Goal: Task Accomplishment & Management: Use online tool/utility

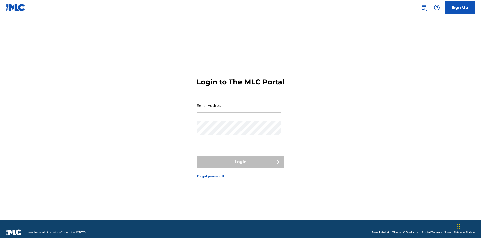
scroll to position [7, 0]
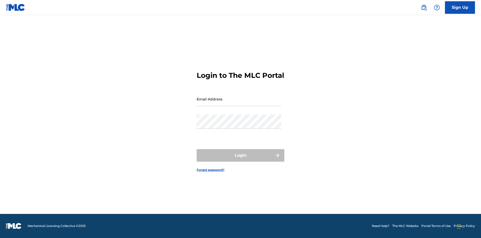
click at [239, 103] on input "Email Address" at bounding box center [239, 99] width 85 height 14
type input "[EMAIL_ADDRESS][DOMAIN_NAME]"
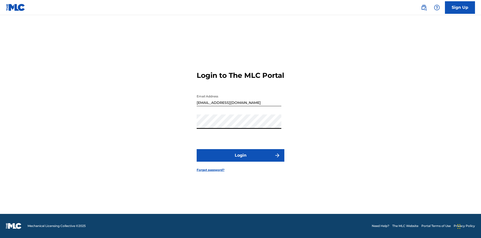
click at [241, 159] on button "Login" at bounding box center [241, 155] width 88 height 13
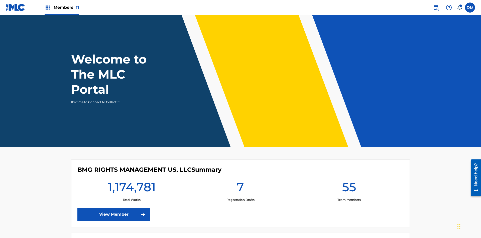
click at [62, 7] on span "Members 11" at bounding box center [66, 8] width 25 height 6
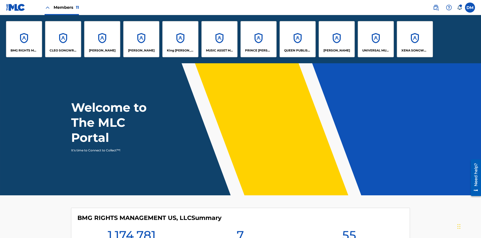
click at [141, 50] on p "[PERSON_NAME]" at bounding box center [141, 50] width 27 height 5
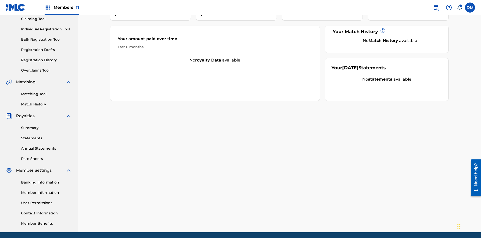
click at [46, 68] on link "Overclaims Tool" at bounding box center [46, 70] width 51 height 5
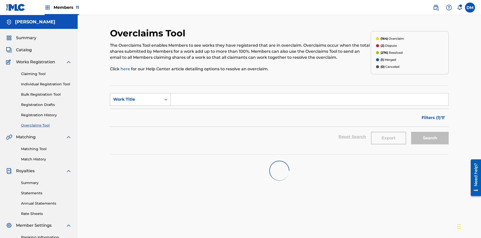
click at [136, 96] on div "Work Title" at bounding box center [135, 99] width 45 height 6
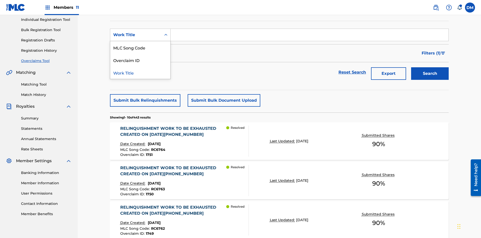
click at [140, 60] on div "Overclaim ID" at bounding box center [140, 60] width 60 height 13
click at [309, 36] on input "Search Form" at bounding box center [310, 35] width 278 height 12
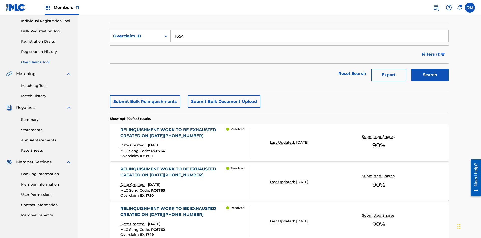
type input "1654"
click at [430, 68] on button "Search" at bounding box center [430, 74] width 38 height 13
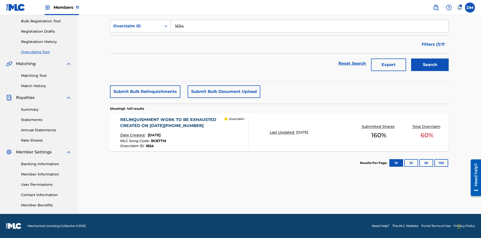
click at [172, 123] on div "RELINQUISHMENT WORK TO BE EXHAUSTED CREATED ON 2025 06 23 #4" at bounding box center [172, 123] width 105 height 12
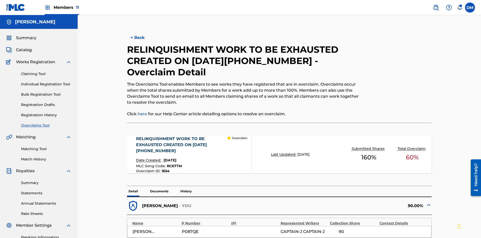
click at [159, 186] on p "Documents" at bounding box center [159, 191] width 21 height 11
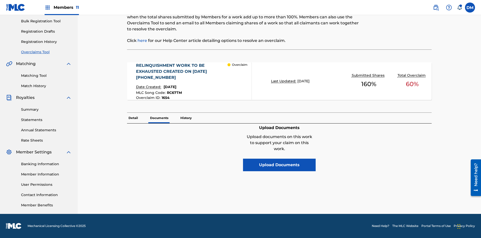
click at [279, 158] on button "Upload Documents" at bounding box center [279, 164] width 73 height 13
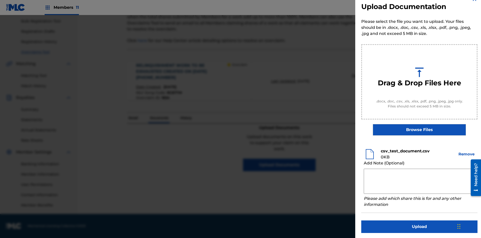
click at [420, 225] on button "Upload" at bounding box center [419, 226] width 116 height 13
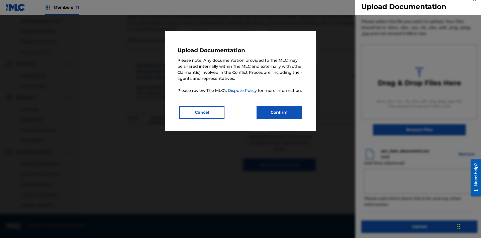
click at [279, 112] on button "Confirm" at bounding box center [279, 112] width 45 height 13
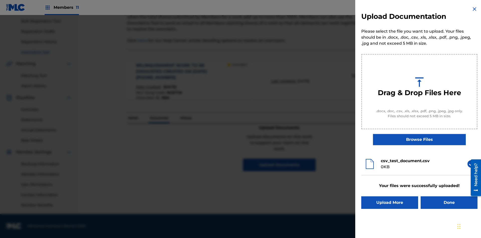
scroll to position [0, 0]
click at [390, 202] on button "Upload More" at bounding box center [389, 202] width 57 height 13
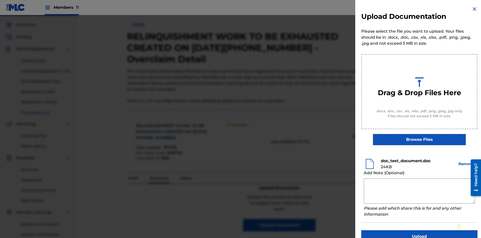
scroll to position [10, 0]
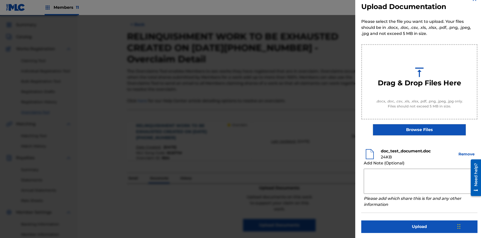
click at [420, 225] on button "Upload" at bounding box center [419, 226] width 116 height 13
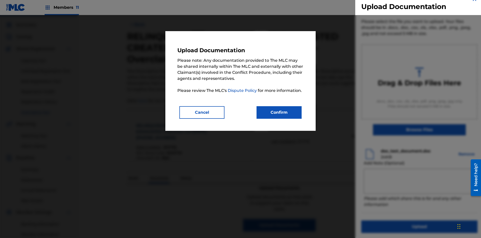
scroll to position [73, 0]
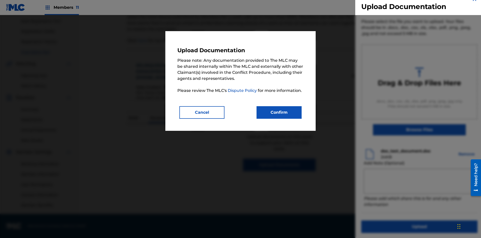
click at [279, 112] on button "Confirm" at bounding box center [279, 112] width 45 height 13
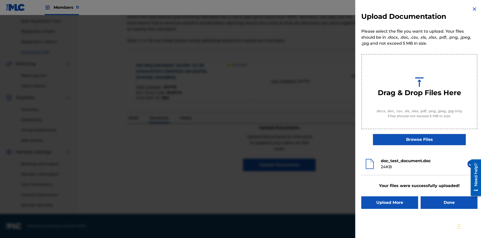
scroll to position [0, 0]
click at [390, 202] on button "Upload More" at bounding box center [389, 202] width 57 height 13
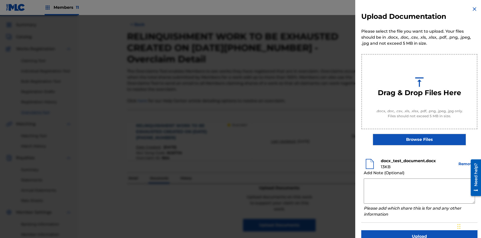
scroll to position [10, 0]
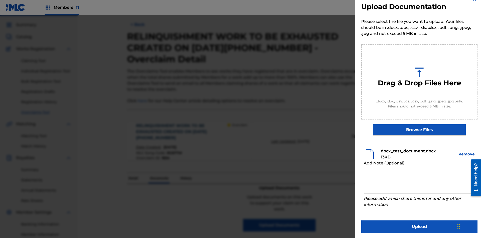
click at [420, 225] on button "Upload" at bounding box center [419, 226] width 116 height 13
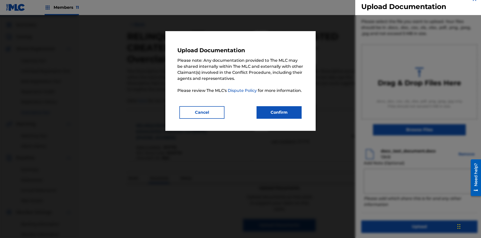
scroll to position [73, 0]
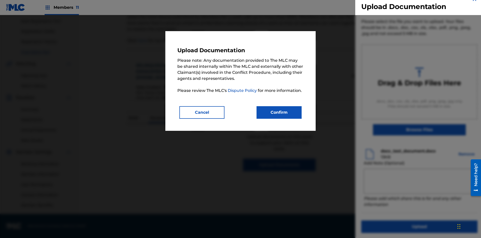
click at [279, 112] on button "Confirm" at bounding box center [279, 112] width 45 height 13
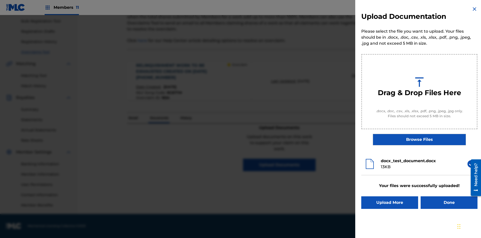
scroll to position [0, 0]
click at [390, 202] on button "Upload More" at bounding box center [389, 202] width 57 height 13
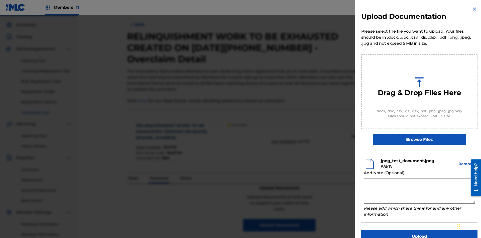
scroll to position [10, 0]
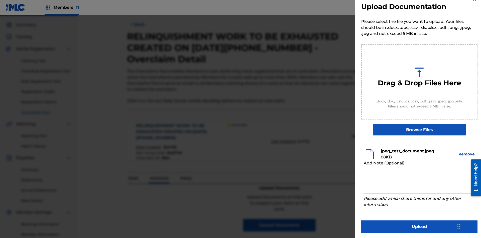
click at [420, 225] on button "Upload" at bounding box center [419, 226] width 116 height 13
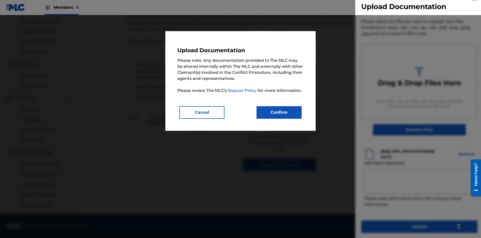
click at [279, 112] on button "Confirm" at bounding box center [279, 112] width 45 height 13
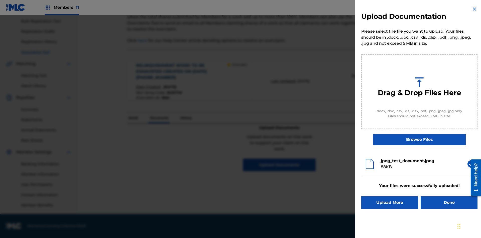
scroll to position [0, 0]
click at [390, 202] on button "Upload More" at bounding box center [389, 202] width 57 height 13
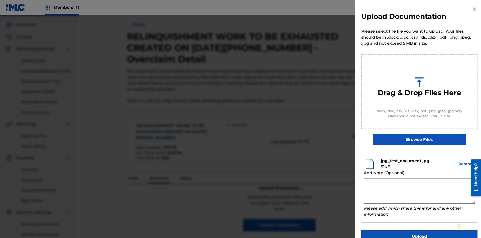
scroll to position [10, 0]
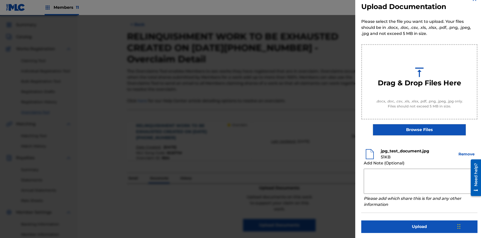
click at [420, 225] on button "Upload" at bounding box center [419, 226] width 116 height 13
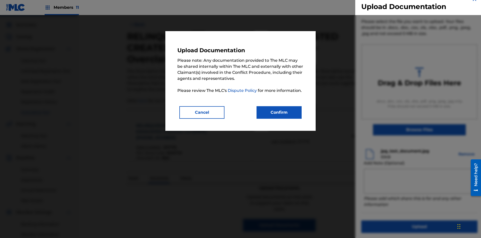
scroll to position [73, 0]
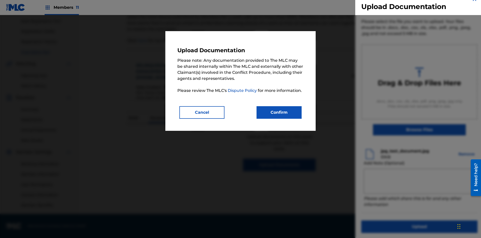
click at [279, 112] on button "Confirm" at bounding box center [279, 112] width 45 height 13
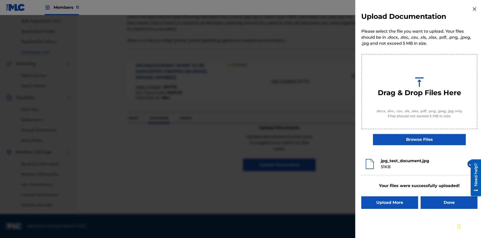
scroll to position [0, 0]
click at [390, 202] on button "Upload More" at bounding box center [389, 202] width 57 height 13
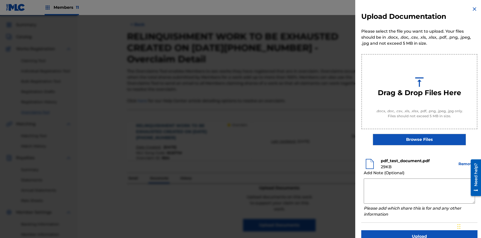
scroll to position [10, 0]
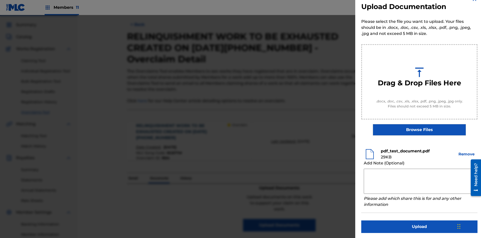
click at [420, 225] on button "Upload" at bounding box center [419, 226] width 116 height 13
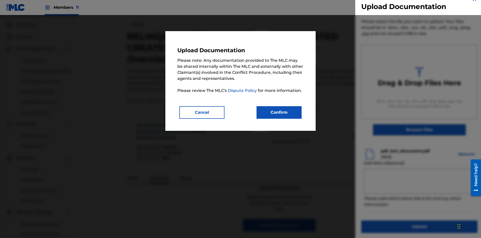
scroll to position [73, 0]
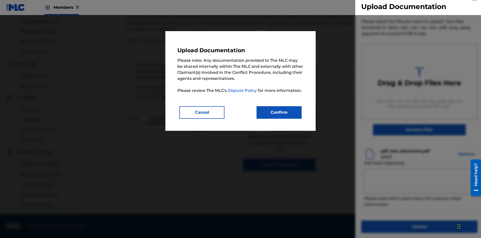
click at [279, 112] on button "Confirm" at bounding box center [279, 112] width 45 height 13
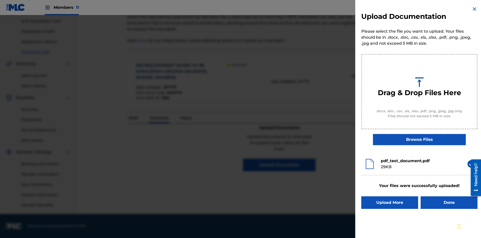
scroll to position [0, 0]
click at [390, 202] on button "Upload More" at bounding box center [389, 202] width 57 height 13
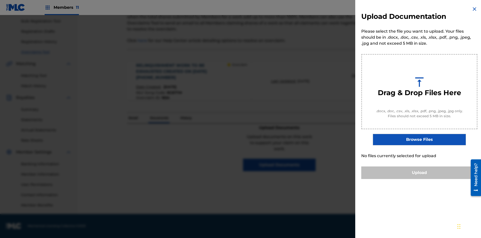
click at [420, 179] on button "Upload" at bounding box center [419, 172] width 116 height 13
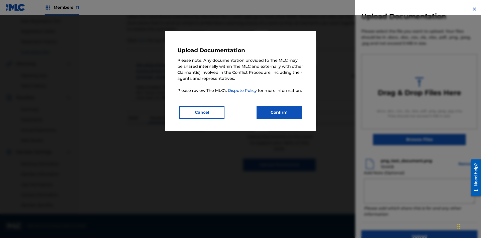
click at [279, 112] on button "Confirm" at bounding box center [279, 112] width 45 height 13
click at [390, 230] on button "Upload" at bounding box center [419, 236] width 116 height 13
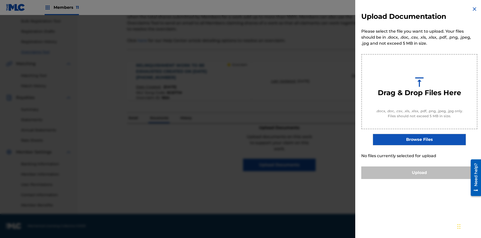
click at [420, 179] on button "Upload" at bounding box center [419, 172] width 116 height 13
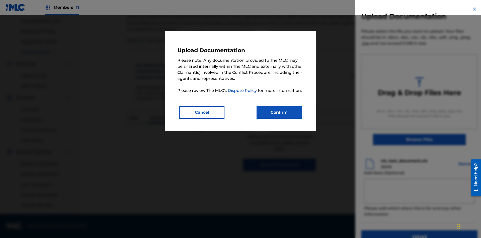
click at [279, 112] on button "Confirm" at bounding box center [279, 112] width 45 height 13
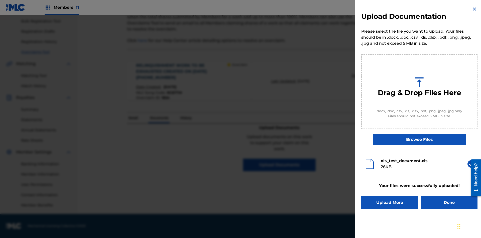
click at [390, 202] on button "Upload More" at bounding box center [389, 202] width 57 height 13
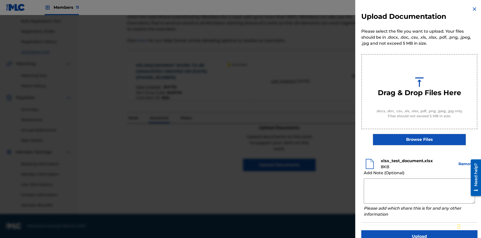
click at [420, 191] on textarea at bounding box center [419, 190] width 111 height 25
type textarea "2025.08.23.04.33.58"
click at [420, 230] on button "Upload" at bounding box center [419, 236] width 116 height 13
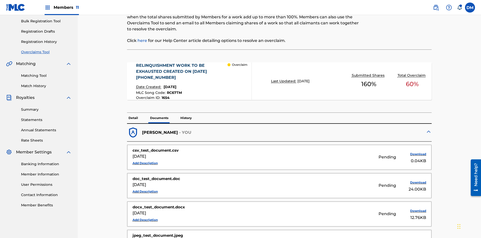
click at [159, 113] on p "Documents" at bounding box center [159, 118] width 21 height 11
click at [145, 159] on button "Add Description" at bounding box center [145, 163] width 25 height 8
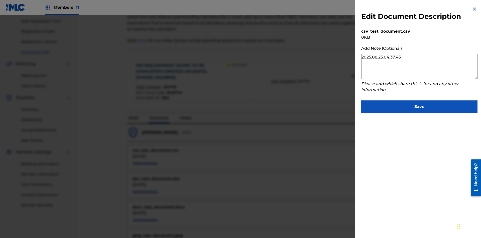
click at [420, 105] on button "Save" at bounding box center [419, 106] width 116 height 13
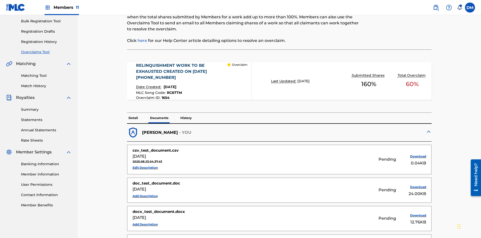
click at [145, 164] on button "Edit Description" at bounding box center [145, 168] width 25 height 8
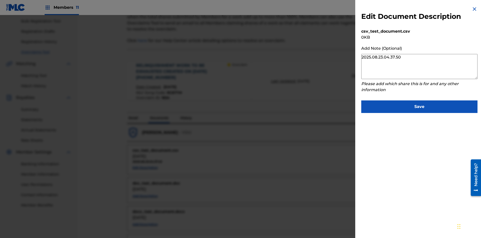
click at [420, 105] on button "Save" at bounding box center [419, 106] width 116 height 13
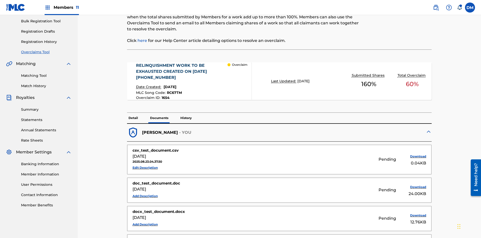
scroll to position [124, 0]
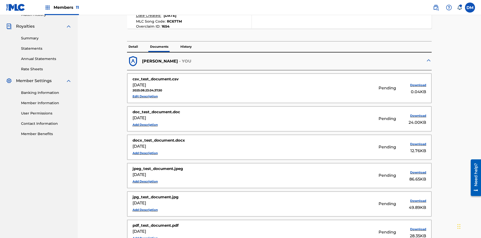
click at [186, 41] on p "History" at bounding box center [186, 46] width 14 height 11
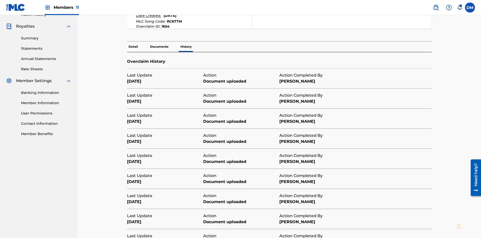
scroll to position [181, 0]
